Goal: Transaction & Acquisition: Purchase product/service

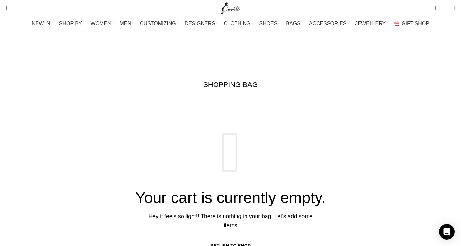
scroll to position [0, 136]
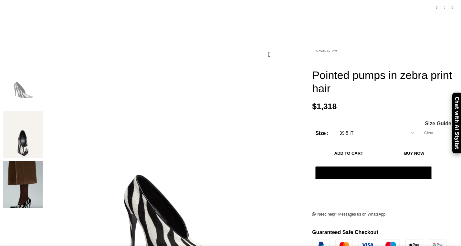
scroll to position [75, 0]
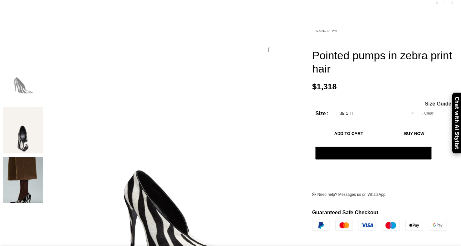
click at [341, 106] on select "Choose an option 35 IT 35.5 IT 36 IT 36.5 IT 37.5 IT 38 IT 38.5 IT 39 IT 39.5 I…" at bounding box center [377, 113] width 84 height 14
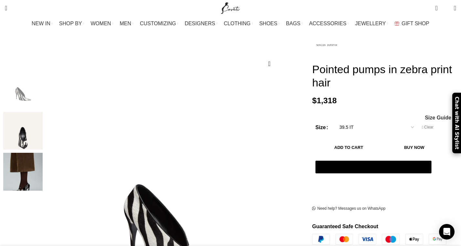
click at [335, 120] on select "Choose an option 35 IT 35.5 IT 36 IT 36.5 IT 37.5 IT 38 IT 38.5 IT 39 IT 39.5 I…" at bounding box center [377, 127] width 84 height 14
click at [353, 121] on select "Choose an option 35 IT 35.5 IT 36 IT 36.5 IT 37.5 IT 38 IT 38.5 IT 39 IT 39.5 I…" at bounding box center [377, 127] width 84 height 14
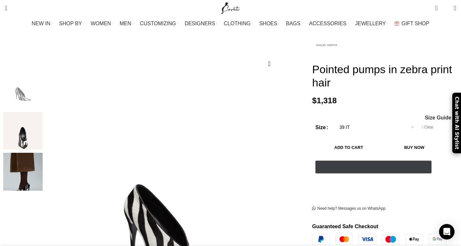
scroll to position [0, 272]
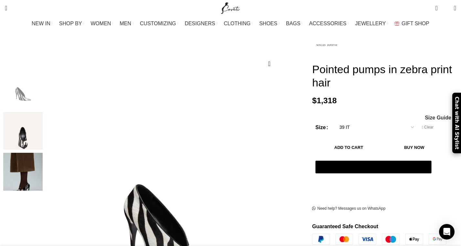
click at [334, 140] on button "Add to cart" at bounding box center [349, 147] width 67 height 14
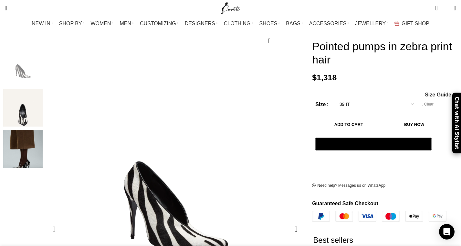
scroll to position [0, 0]
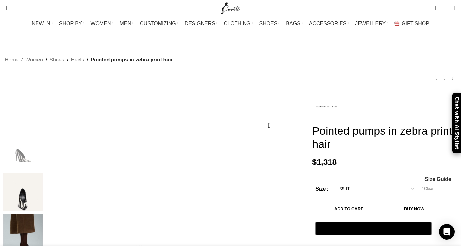
click at [321, 202] on button "Add to cart" at bounding box center [349, 209] width 67 height 14
click at [379, 182] on select "Choose an option 35 IT 35.5 IT 36 IT 36.5 IT 37.5 IT 38 IT 38.5 IT 39 IT 39.5 I…" at bounding box center [377, 189] width 84 height 14
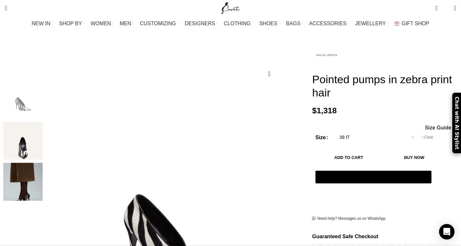
scroll to position [0, 408]
click at [374, 150] on button "Add to cart" at bounding box center [349, 157] width 67 height 14
click at [368, 133] on select "Choose an option 35 IT 35.5 IT 36 IT 36.5 IT 37.5 IT 38 IT 38.5 IT 39 IT 39.5 I…" at bounding box center [377, 137] width 84 height 14
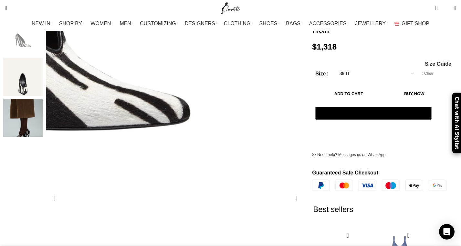
scroll to position [0, 0]
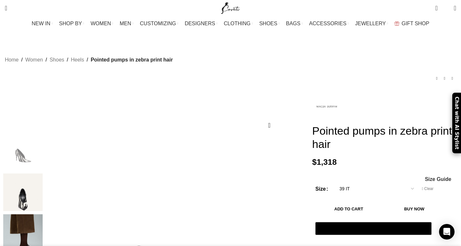
click at [392, 182] on select "Choose an option 35 IT 35.5 IT 36 IT 36.5 IT 37.5 IT 38 IT 38.5 IT 39 IT 39.5 I…" at bounding box center [377, 189] width 84 height 14
select select "38-5-it"
click at [382, 202] on button "Add to cart" at bounding box center [349, 209] width 67 height 14
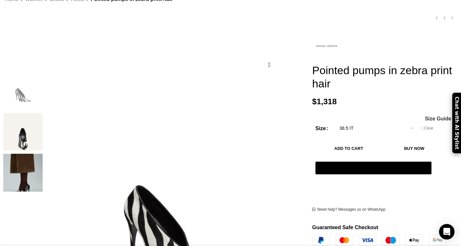
scroll to position [0, 0]
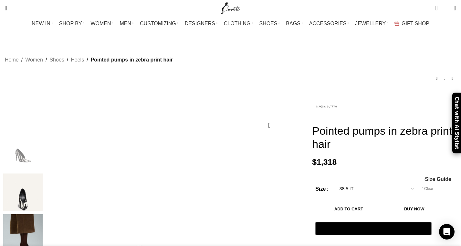
click at [435, 8] on span "0 items" at bounding box center [436, 8] width 2 height 6
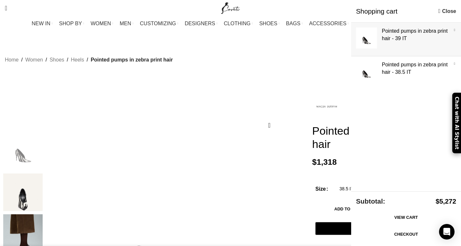
scroll to position [0, 612]
click at [315, 64] on div "Home Women Shoes Heels Pointed pumps in zebra print hair Flared leather shorts …" at bounding box center [231, 68] width 452 height 48
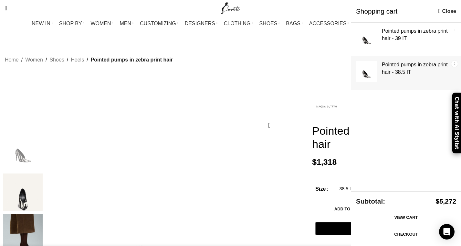
click at [455, 61] on link "×" at bounding box center [455, 63] width 6 height 6
